Goal: Information Seeking & Learning: Learn about a topic

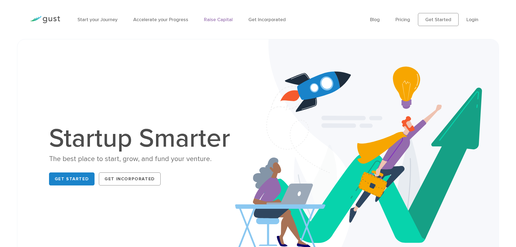
click at [226, 20] on link "Raise Capital" at bounding box center [218, 20] width 29 height 6
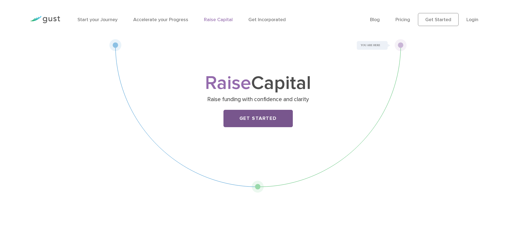
click at [260, 124] on link "Get Started" at bounding box center [258, 118] width 69 height 17
click at [95, 22] on link "Start your Journey" at bounding box center [98, 20] width 40 height 6
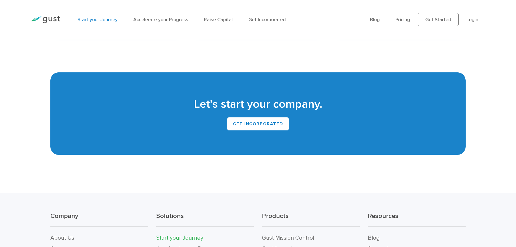
scroll to position [1235, 0]
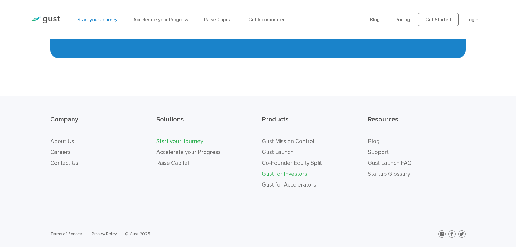
click at [302, 176] on link "Gust for Investors" at bounding box center [284, 173] width 45 height 7
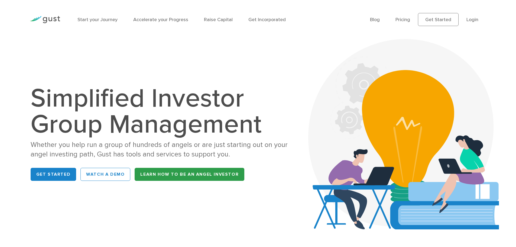
click at [156, 173] on link "Learn How to be an Angel Investor" at bounding box center [190, 174] width 110 height 13
